Goal: Check status: Check status

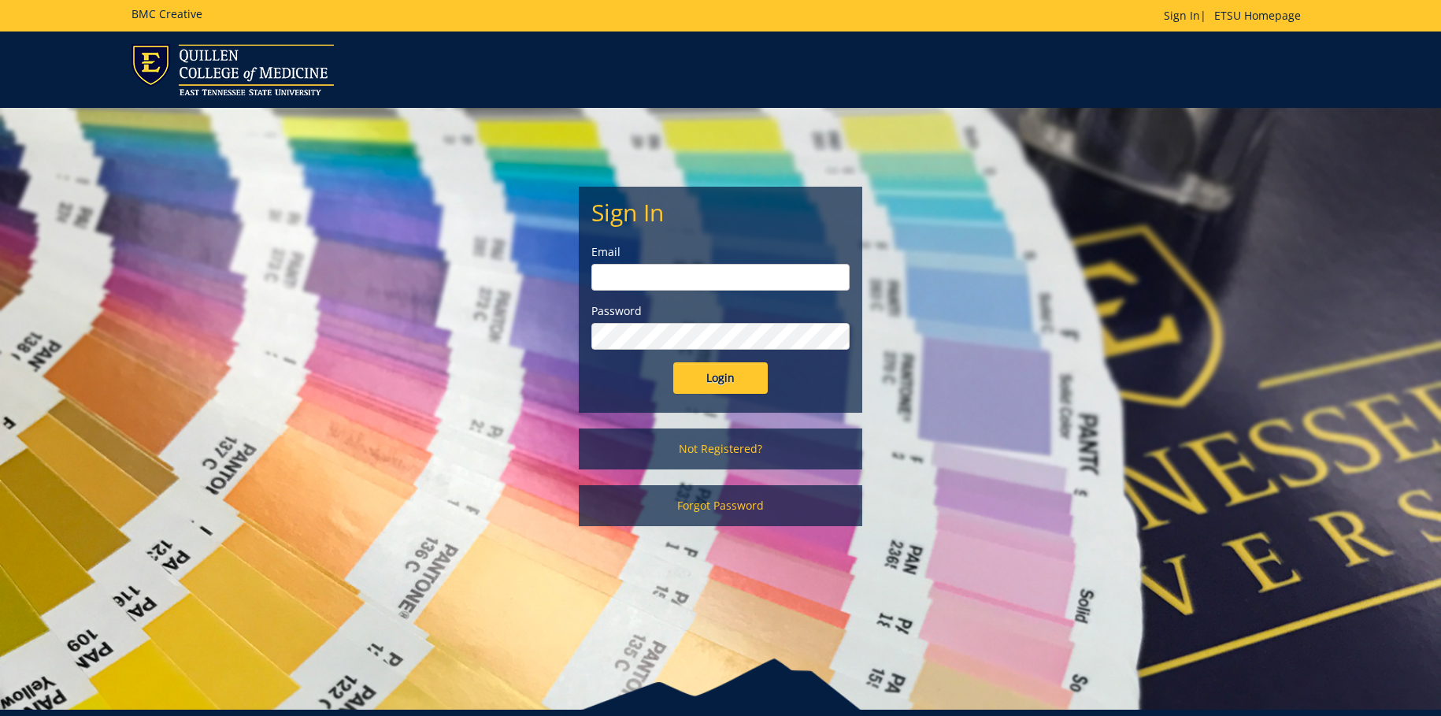
click at [632, 268] on input "email" at bounding box center [720, 277] width 258 height 27
type input "dunlapcr1@etsu.edu"
click at [673, 362] on input "Login" at bounding box center [720, 377] width 94 height 31
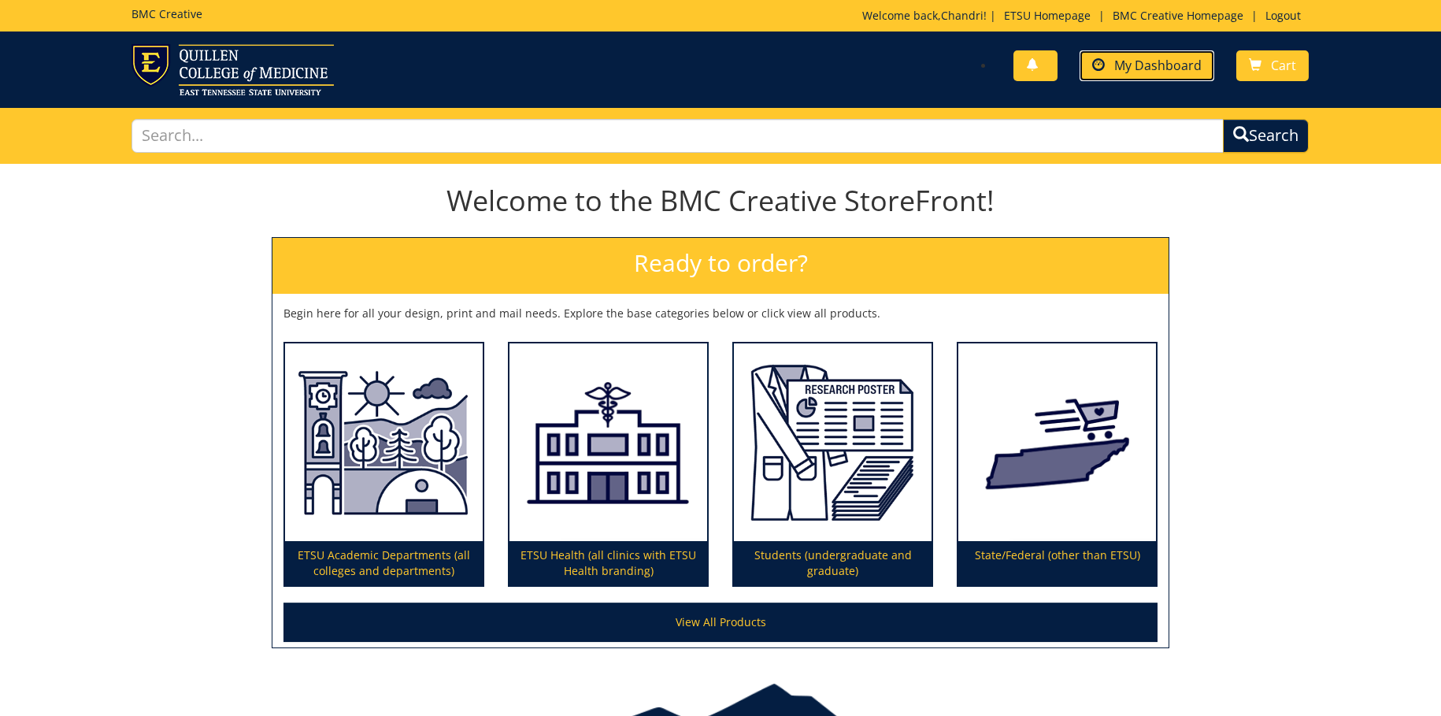
click at [1153, 62] on span "My Dashboard" at bounding box center [1157, 65] width 87 height 17
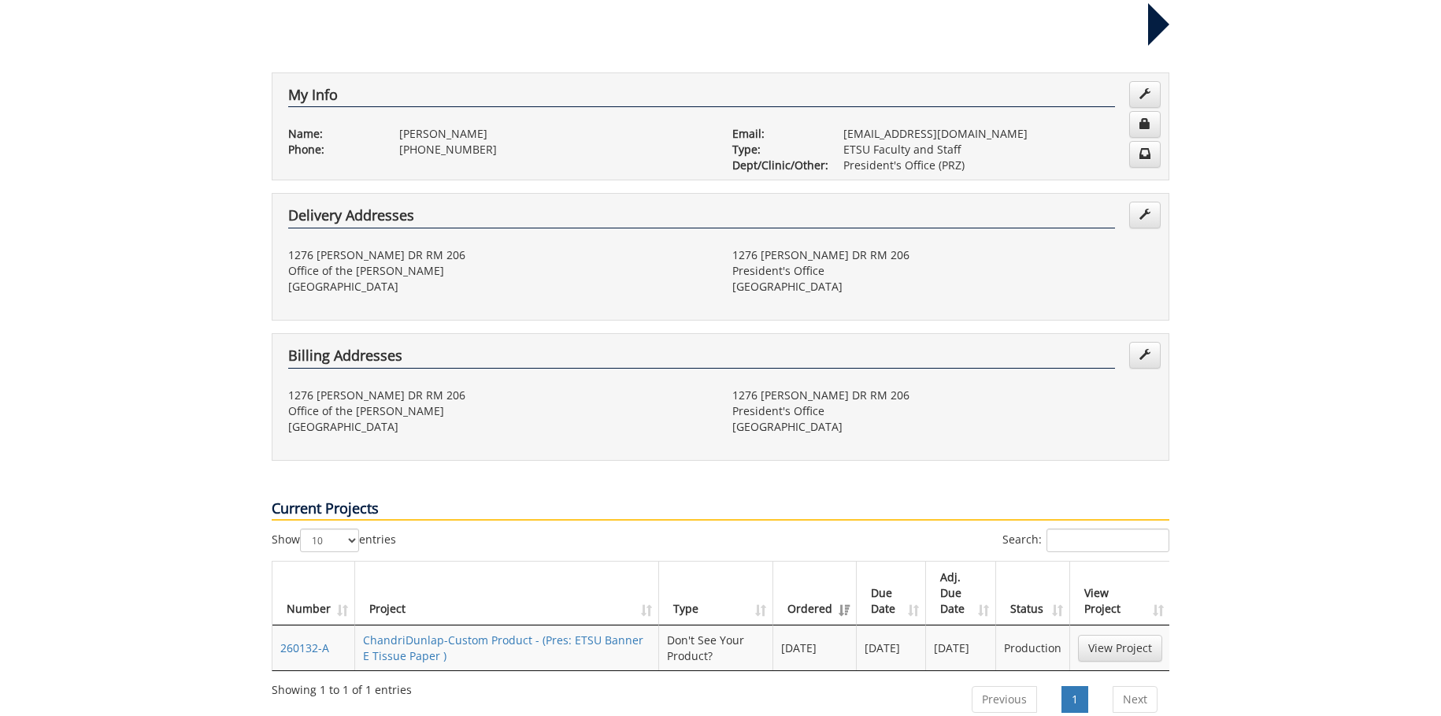
scroll to position [315, 0]
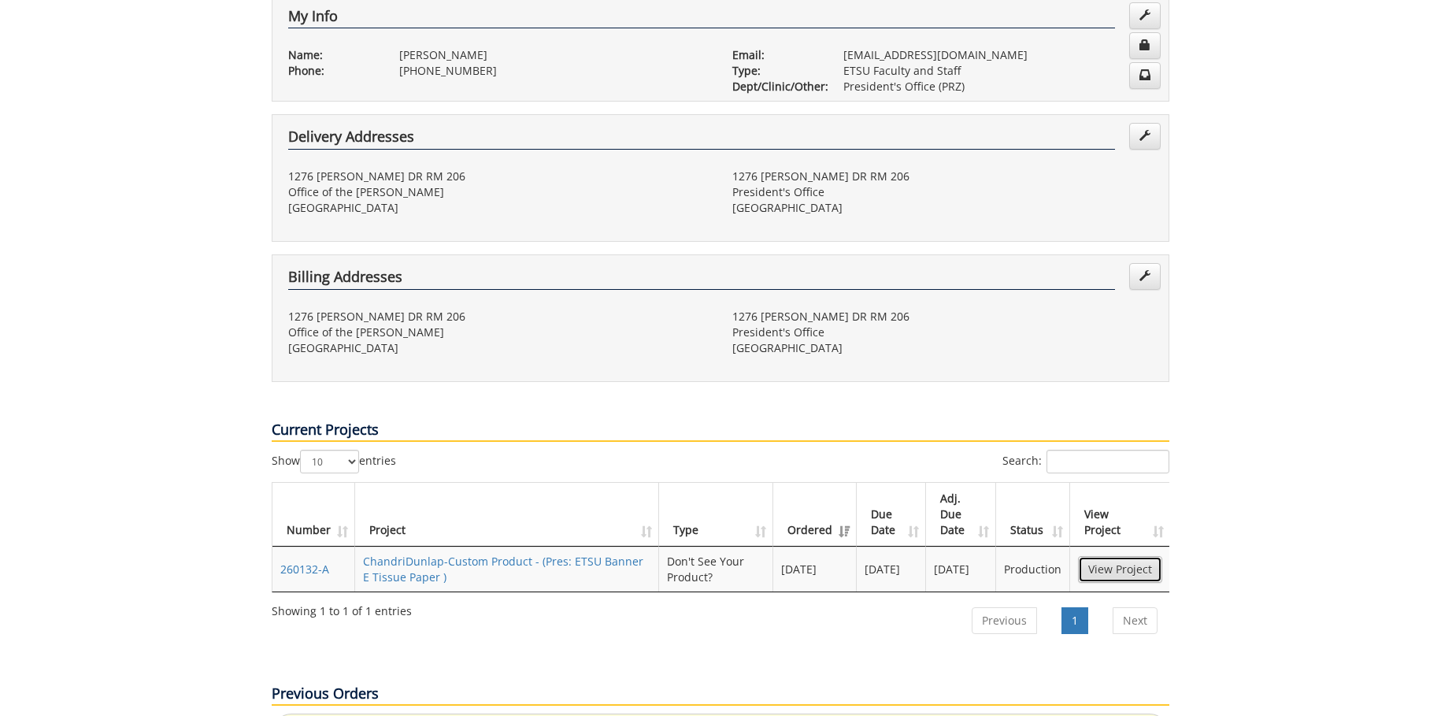
click at [1129, 556] on link "View Project" at bounding box center [1120, 569] width 84 height 27
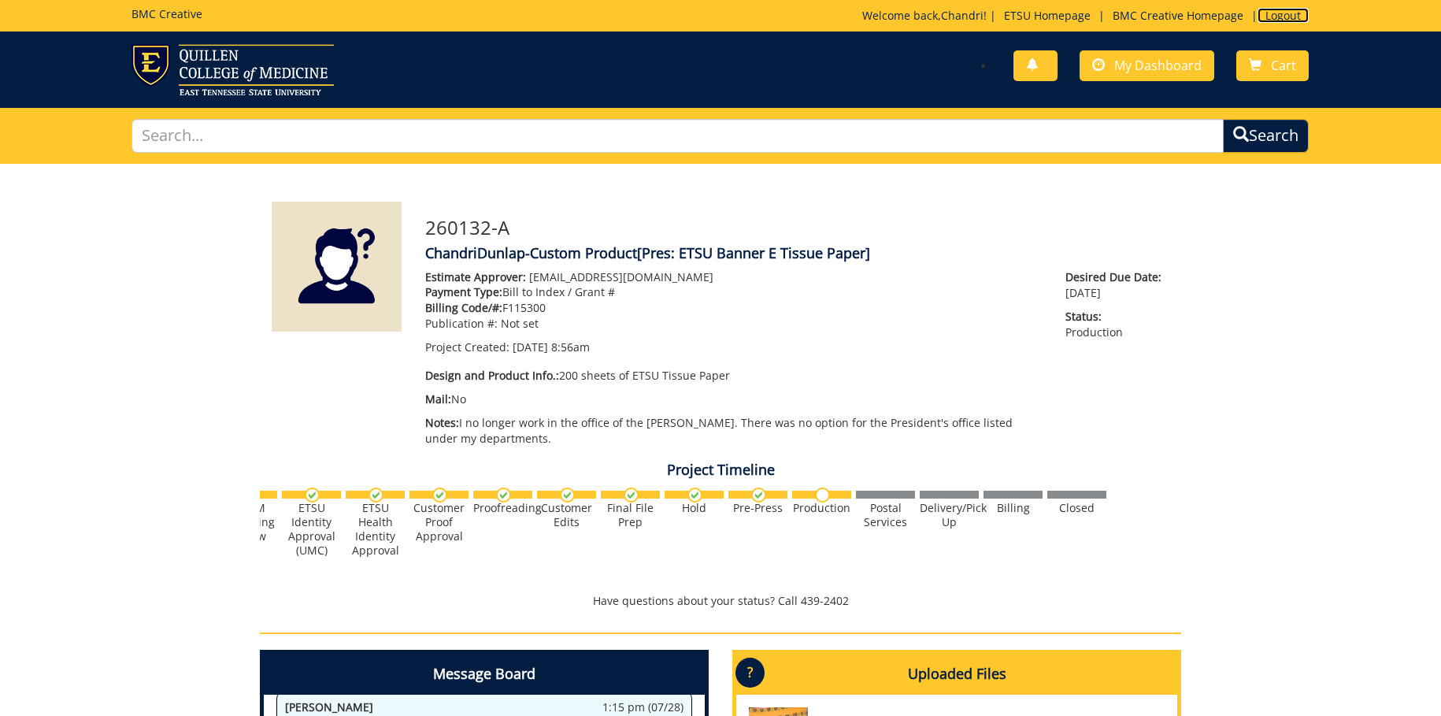
drag, startPoint x: 1281, startPoint y: 22, endPoint x: 1179, endPoint y: 6, distance: 103.7
click at [1282, 20] on link "Logout" at bounding box center [1282, 15] width 51 height 15
